Goal: Transaction & Acquisition: Purchase product/service

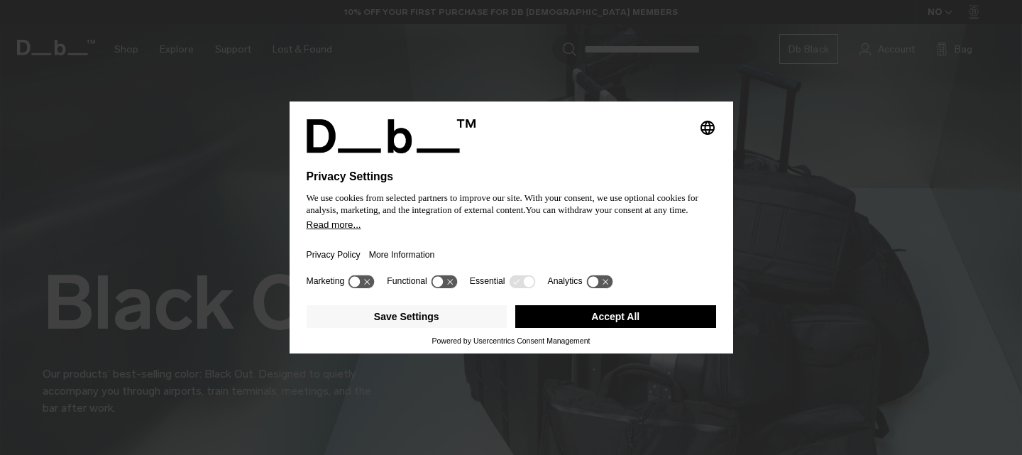
click at [555, 316] on button "Accept All" at bounding box center [615, 316] width 201 height 23
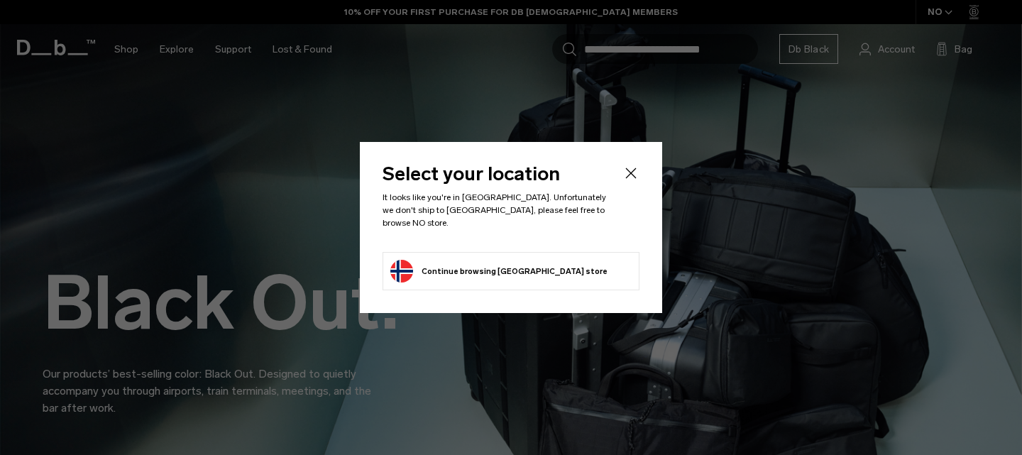
click at [631, 180] on icon "Close" at bounding box center [631, 173] width 17 height 17
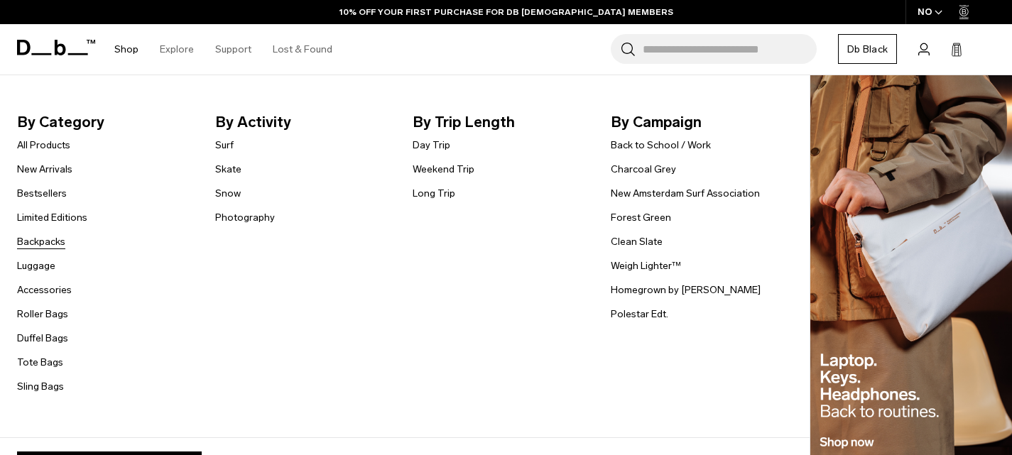
click at [44, 237] on link "Backpacks" at bounding box center [41, 241] width 48 height 15
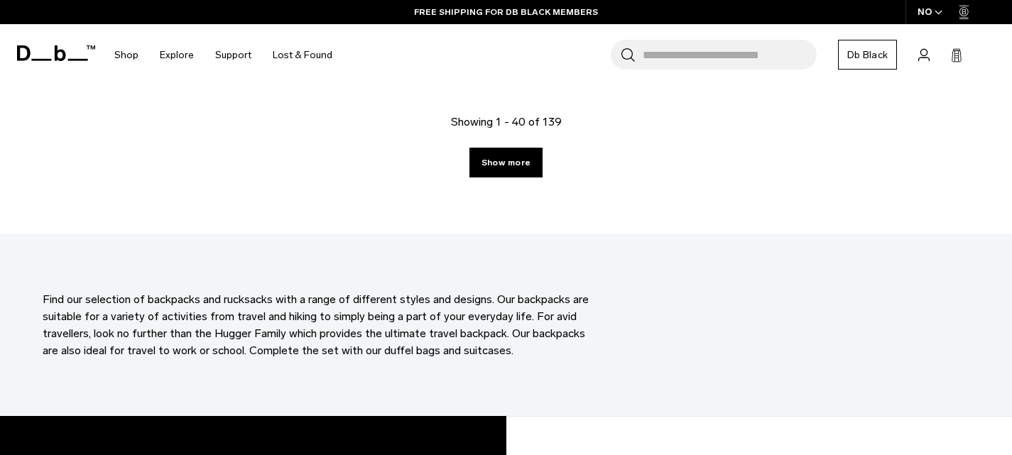
scroll to position [4157, 0]
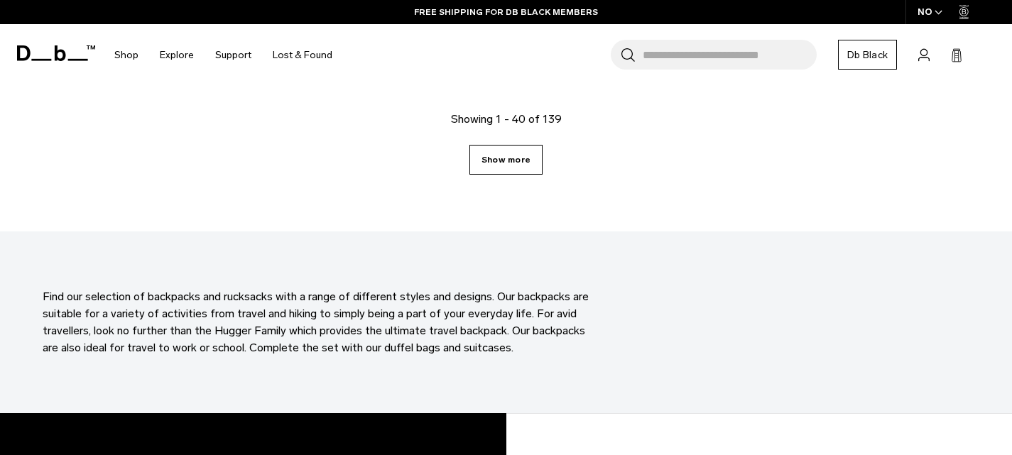
click at [502, 154] on link "Show more" at bounding box center [505, 160] width 73 height 30
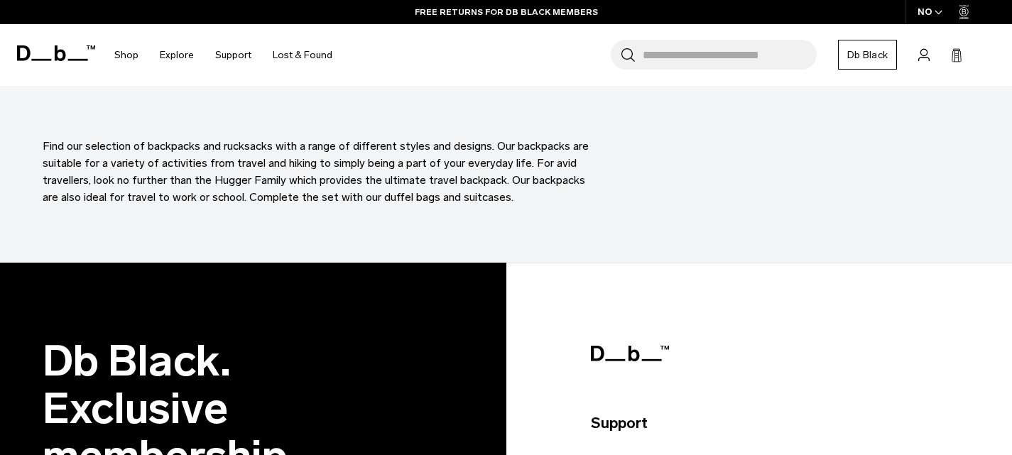
scroll to position [8073, 0]
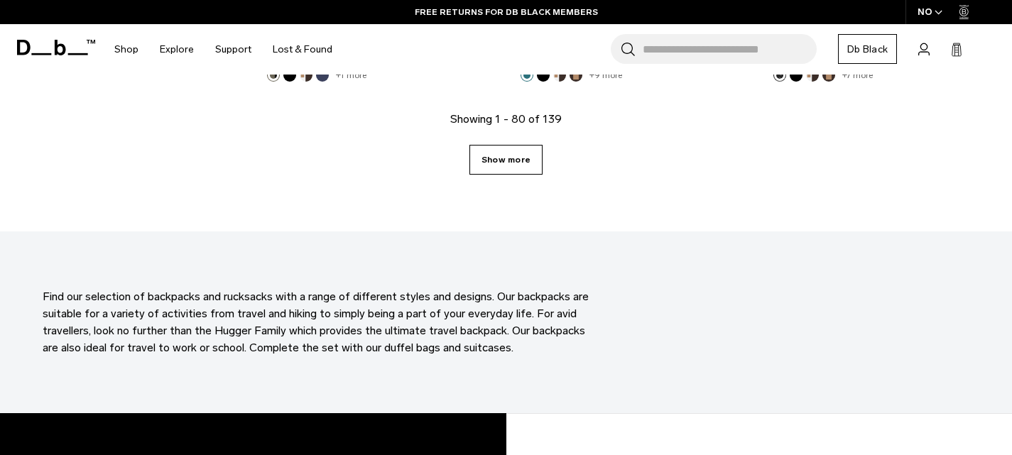
click at [515, 160] on link "Show more" at bounding box center [505, 160] width 73 height 30
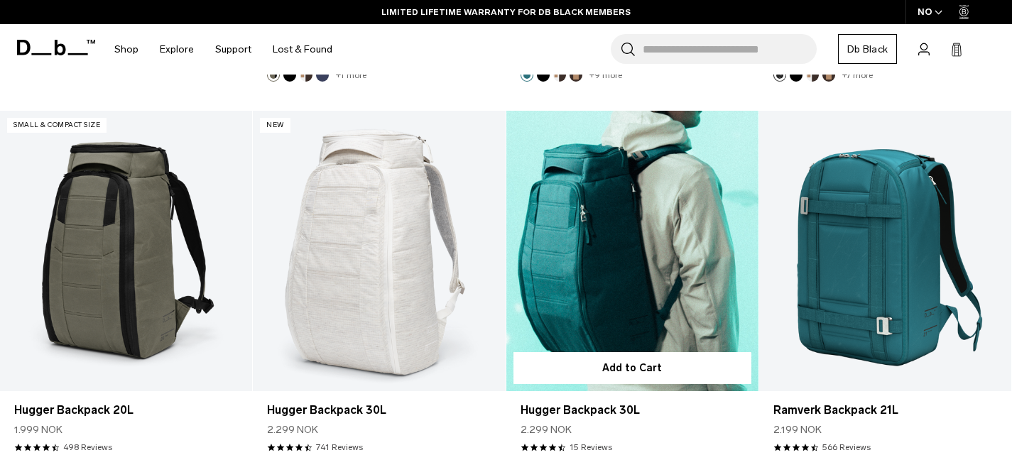
scroll to position [8153, 0]
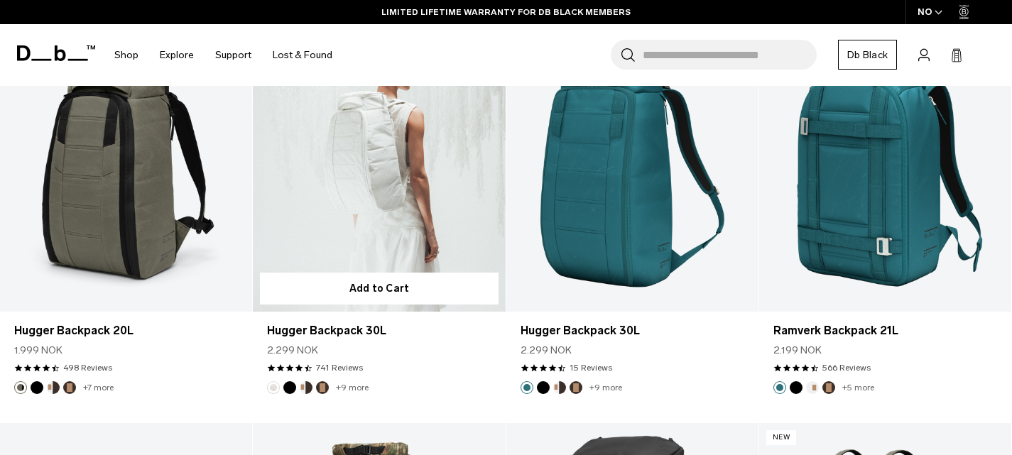
click at [454, 214] on div at bounding box center [379, 171] width 252 height 280
click at [407, 186] on link "Hugger Backpack 30L" at bounding box center [379, 171] width 252 height 280
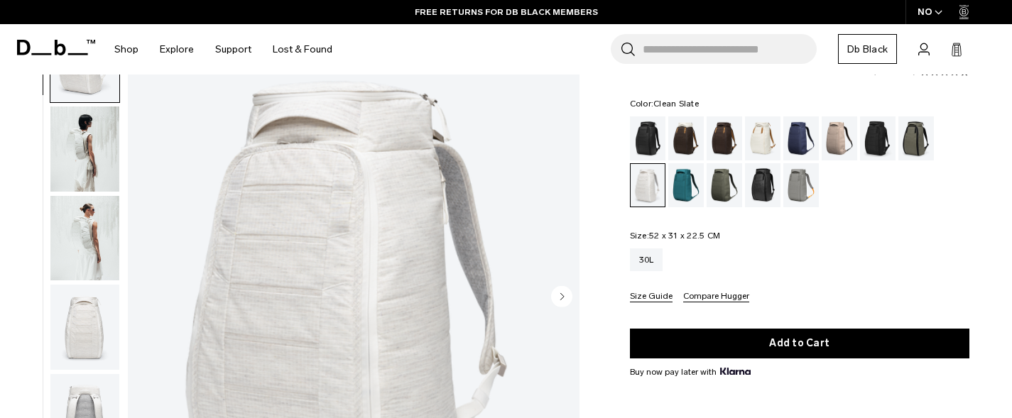
scroll to position [71, 0]
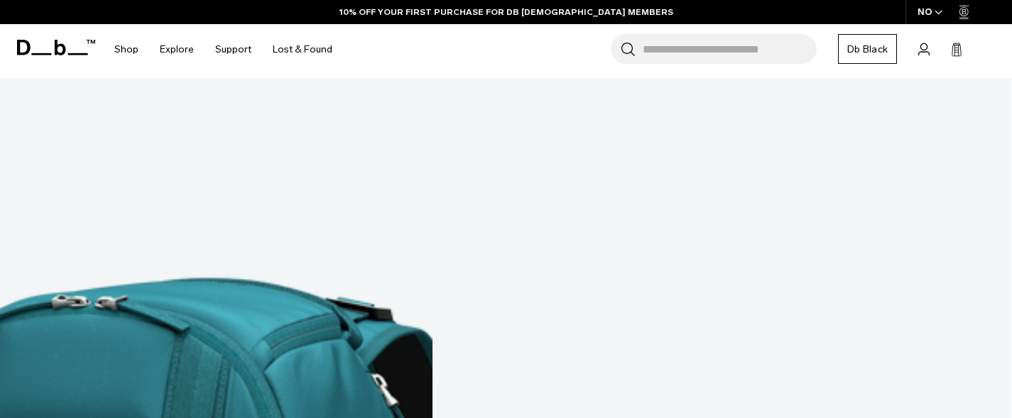
scroll to position [4134, 0]
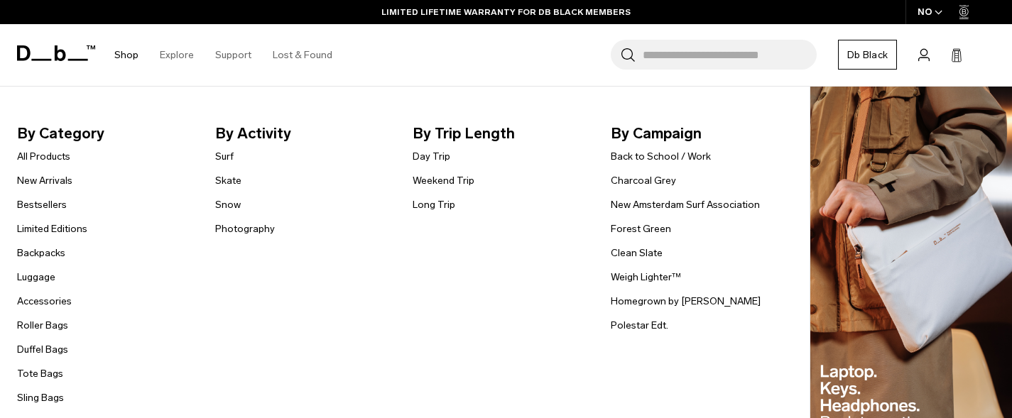
scroll to position [5069, 0]
click at [60, 300] on link "Accessories" at bounding box center [44, 301] width 55 height 15
